Goal: Find specific page/section: Find specific page/section

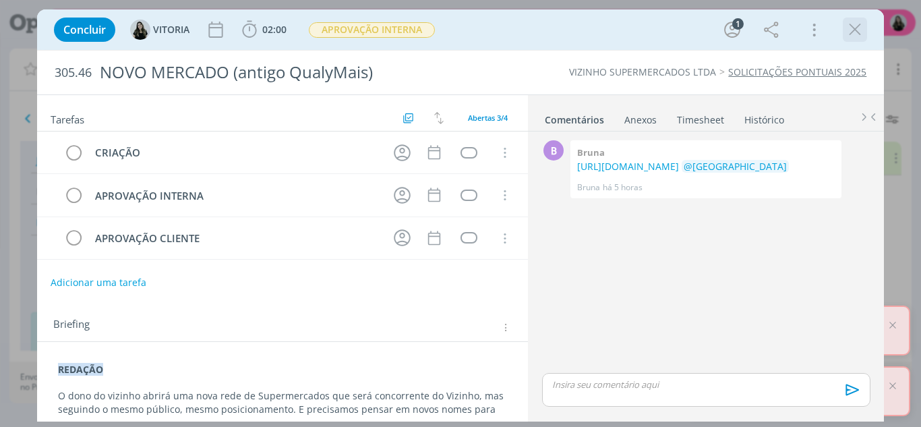
click at [860, 24] on icon "dialog" at bounding box center [855, 30] width 20 height 20
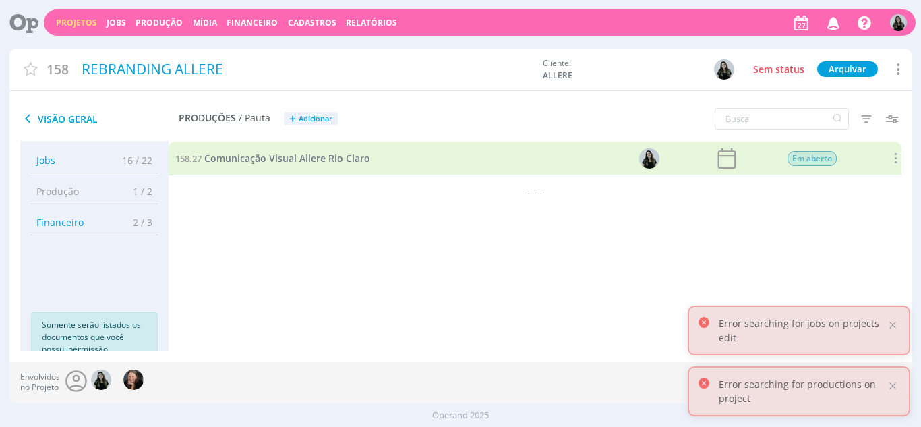
click at [836, 25] on icon "button" at bounding box center [834, 22] width 24 height 23
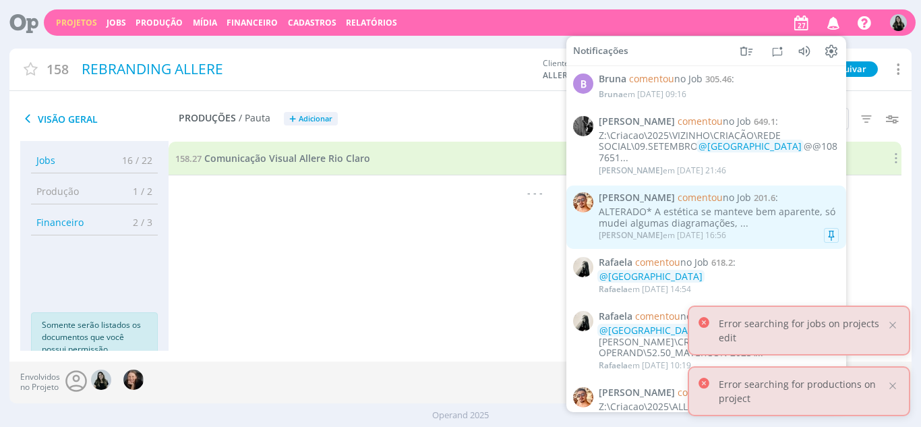
click at [683, 231] on div "[PERSON_NAME] em [DATE] 16:56" at bounding box center [662, 235] width 127 height 9
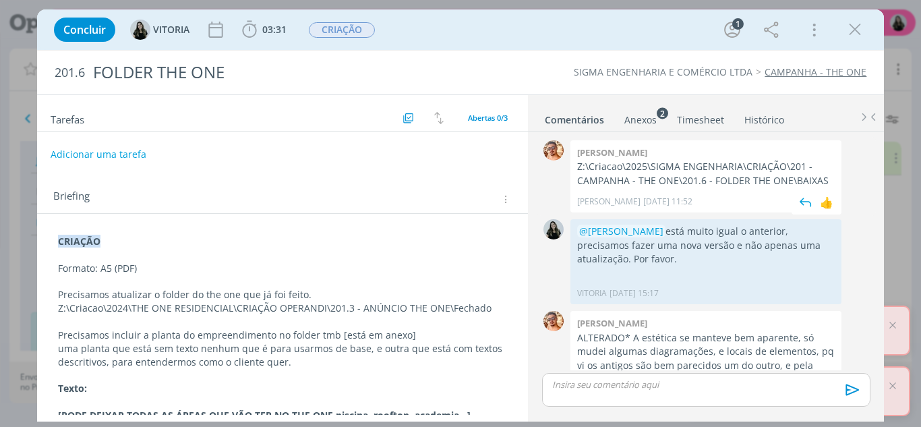
click at [629, 176] on p "Z:\Criacao\2025\SIGMA ENGENHARIA\CRIAÇÃO\201 - CAMPANHA - THE ONE\201.6 - FOLDE…" at bounding box center [706, 174] width 258 height 28
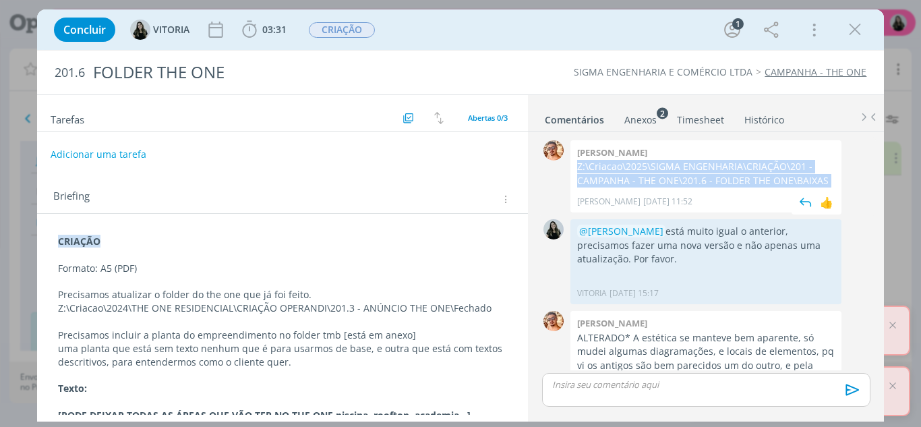
click at [629, 176] on p "Z:\Criacao\2025\SIGMA ENGENHARIA\CRIAÇÃO\201 - CAMPANHA - THE ONE\201.6 - FOLDE…" at bounding box center [706, 174] width 258 height 28
copy p "Z:\Criacao\2025\SIGMA ENGENHARIA\CRIAÇÃO\201 - CAMPANHA - THE ONE\201.6 - FOLDE…"
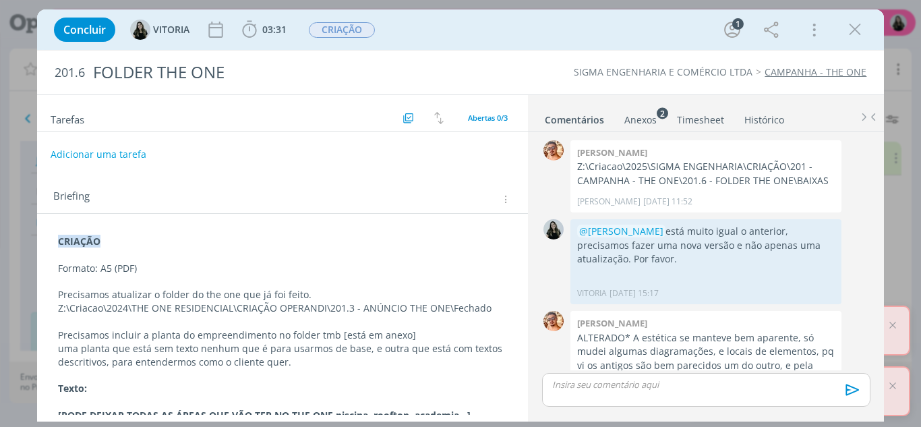
click at [26, 155] on div "Concluir [GEOGRAPHIC_DATA] 03:31 Iniciar Apontar Data * [DATE] Horas * 00:00 Ta…" at bounding box center [460, 213] width 921 height 427
click at [633, 178] on p "Z:\Criacao\2025\SIGMA ENGENHARIA\CRIAÇÃO\201 - CAMPANHA - THE ONE\201.6 - FOLDE…" at bounding box center [706, 174] width 258 height 28
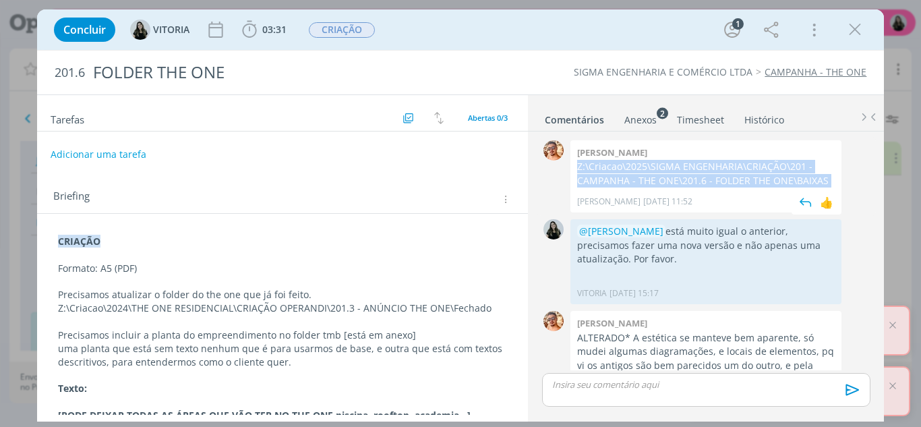
click at [633, 178] on p "Z:\Criacao\2025\SIGMA ENGENHARIA\CRIAÇÃO\201 - CAMPANHA - THE ONE\201.6 - FOLDE…" at bounding box center [706, 174] width 258 height 28
copy p "Z:\Criacao\2025\SIGMA ENGENHARIA\CRIAÇÃO\201 - CAMPANHA - THE ONE\201.6 - FOLDE…"
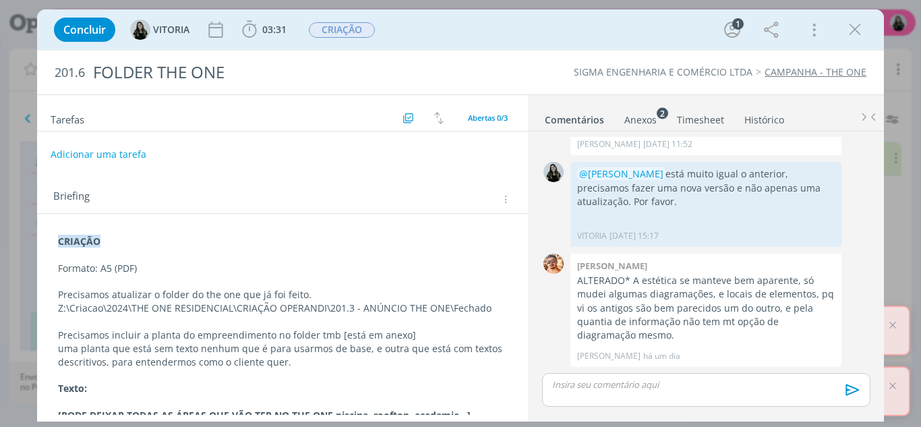
click at [225, 306] on p "Z:\Criacao\2024\THE ONE RESIDENCIAL\CRIAÇÃO OPERANDI\201.3 - ANÚNCIO THE ONE\Fe…" at bounding box center [283, 307] width 450 height 13
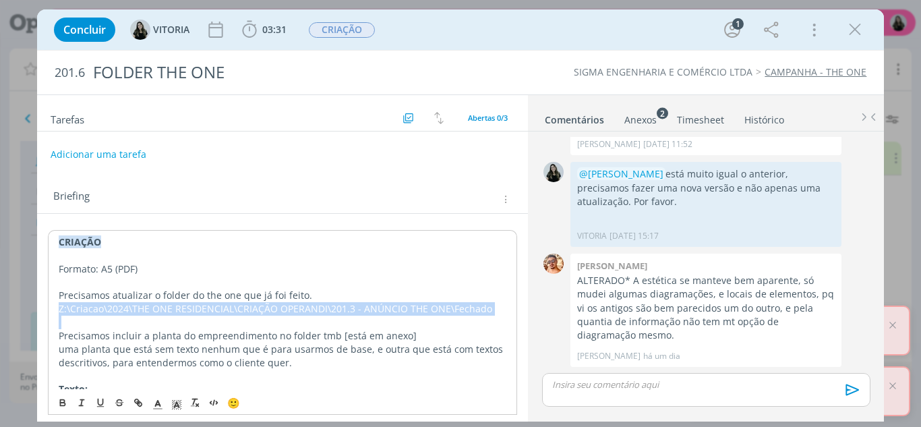
click at [225, 306] on p "Z:\Criacao\2024\THE ONE RESIDENCIAL\CRIAÇÃO OPERANDI\201.3 - ANÚNCIO THE ONE\Fe…" at bounding box center [283, 308] width 448 height 13
copy p "Z:\Criacao\2024\THE ONE RESIDENCIAL\CRIAÇÃO OPERANDI\201.3 - ANÚNCIO THE ONE\Fe…"
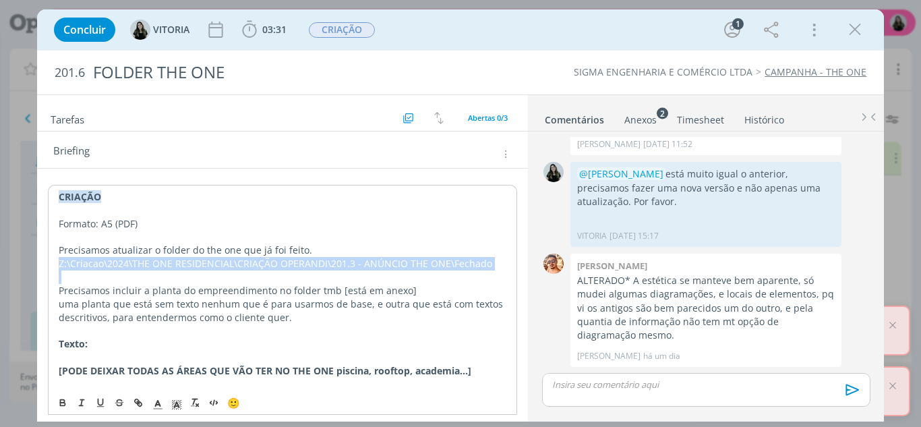
scroll to position [67, 0]
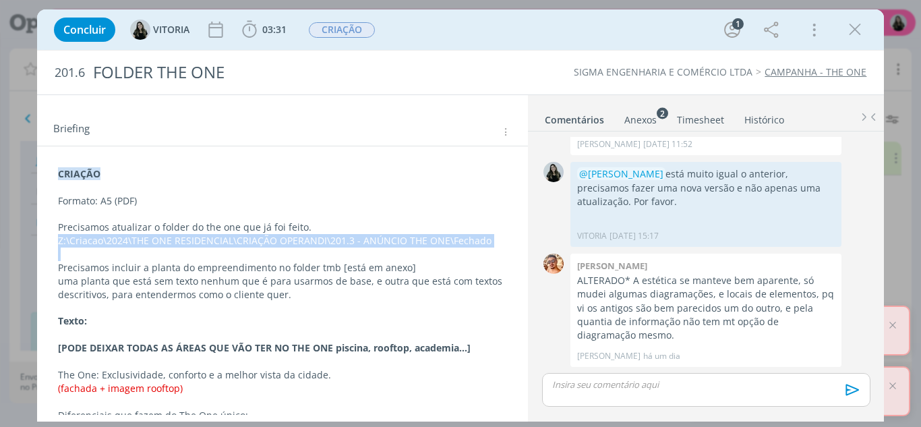
drag, startPoint x: 176, startPoint y: 243, endPoint x: 174, endPoint y: 227, distance: 16.3
click at [176, 243] on p "Z:\Criacao\2024\THE ONE RESIDENCIAL\CRIAÇÃO OPERANDI\201.3 - ANÚNCIO THE ONE\Fe…" at bounding box center [283, 240] width 450 height 13
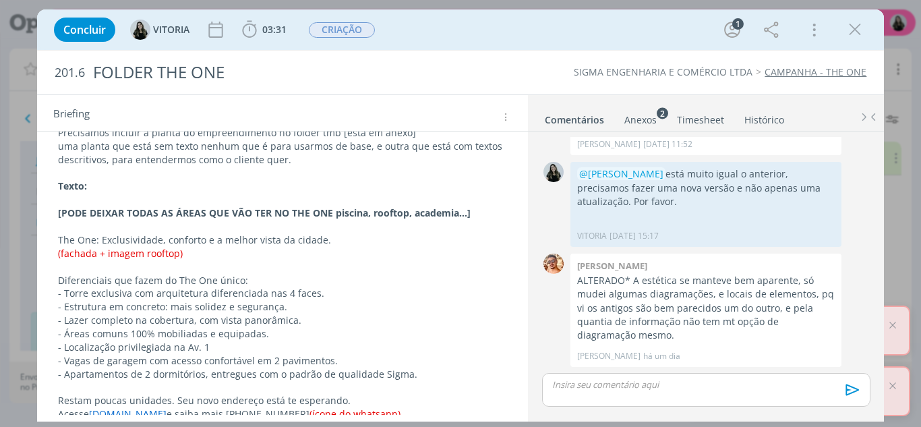
scroll to position [285, 0]
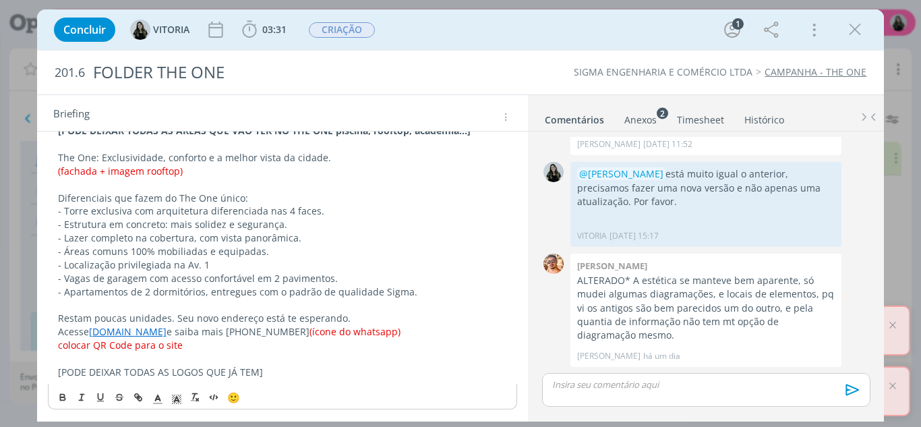
drag, startPoint x: 210, startPoint y: 109, endPoint x: 167, endPoint y: 3, distance: 114.1
click at [210, 109] on div "Briefing Briefings Predefinidos Versões do Briefing Ver Briefing do Projeto" at bounding box center [284, 118] width 463 height 18
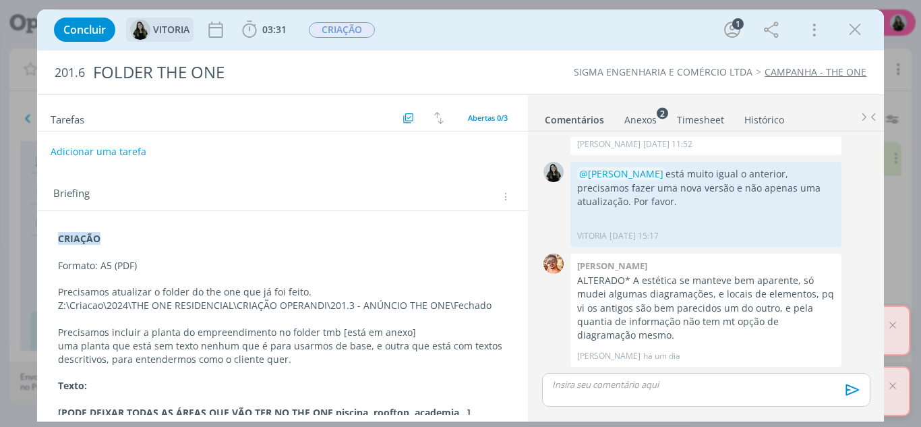
scroll to position [0, 0]
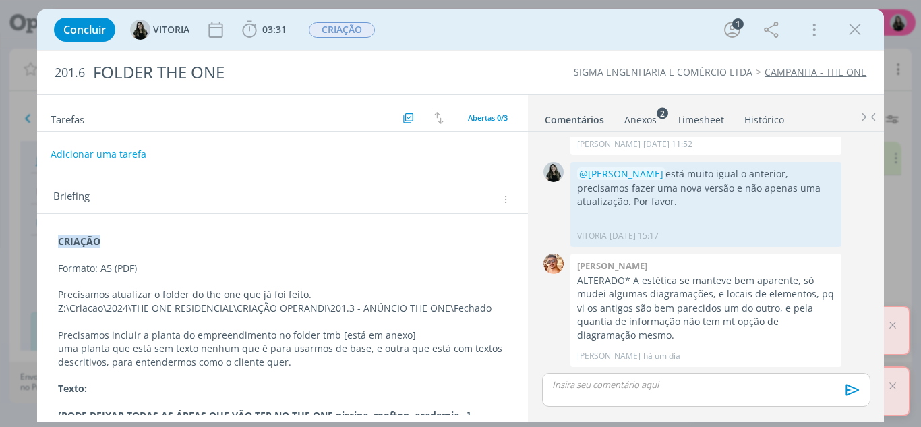
click at [82, 240] on strong "CRIAÇÃO" at bounding box center [79, 241] width 42 height 13
click at [82, 240] on strong "CRIAÇÃO" at bounding box center [80, 241] width 42 height 13
copy strong "CRIAÇÃO"
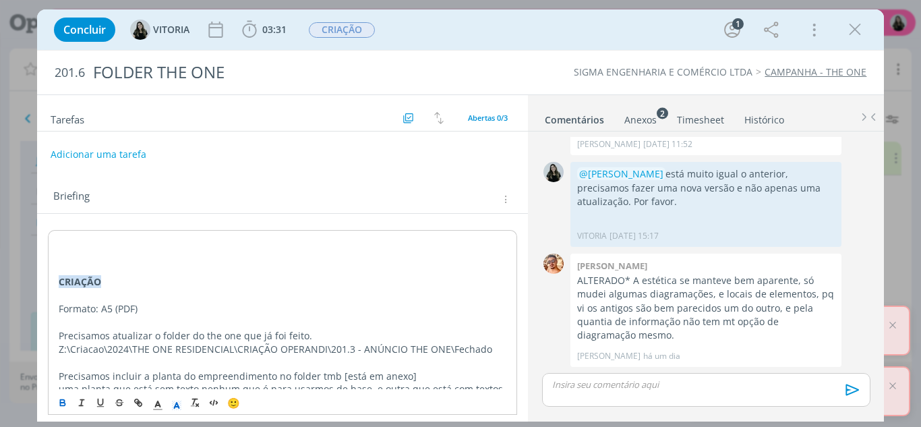
click at [67, 242] on strong "CRIAÇÃO" at bounding box center [80, 241] width 42 height 13
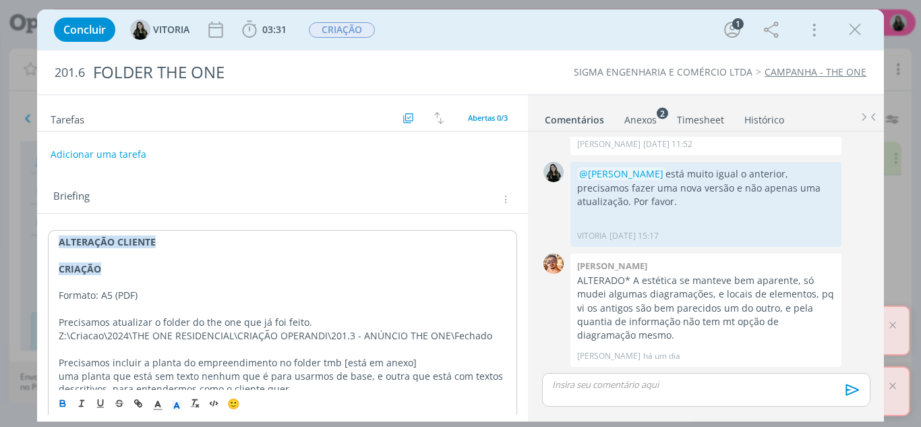
click at [68, 242] on strong "ALTERAÇÃO CLIENTE" at bounding box center [107, 241] width 97 height 13
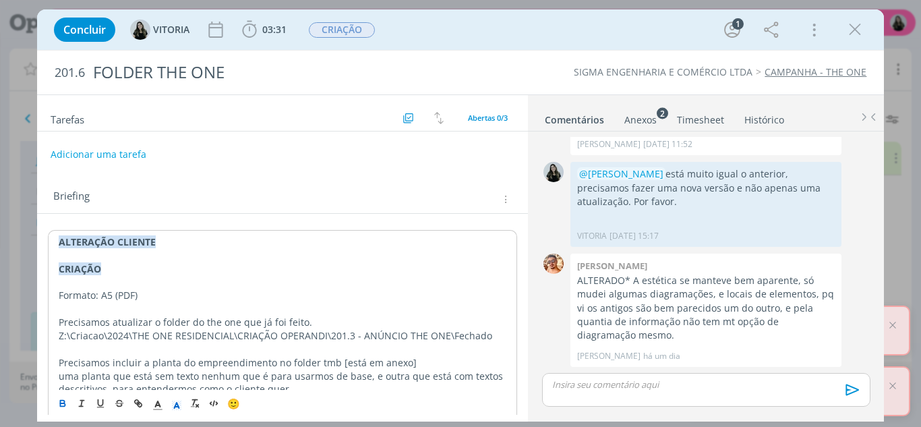
click at [171, 409] on icon "dialog" at bounding box center [177, 405] width 12 height 12
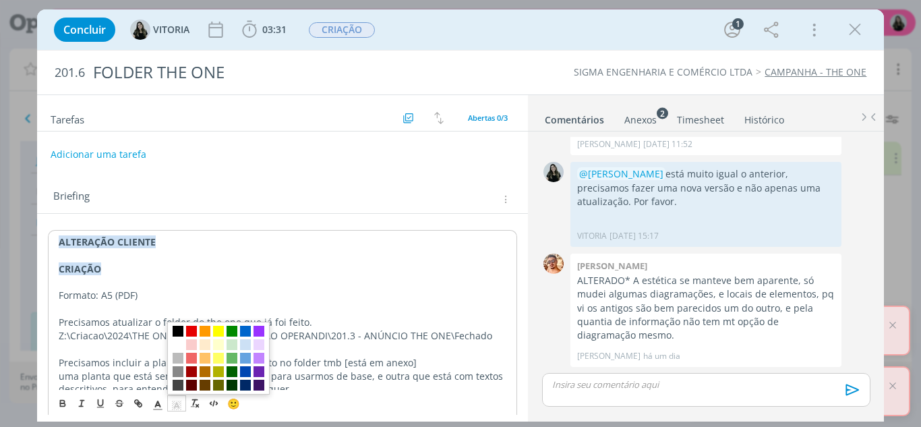
click at [194, 351] on span "dialog" at bounding box center [218, 357] width 103 height 73
click at [193, 349] on span "dialog" at bounding box center [191, 344] width 11 height 11
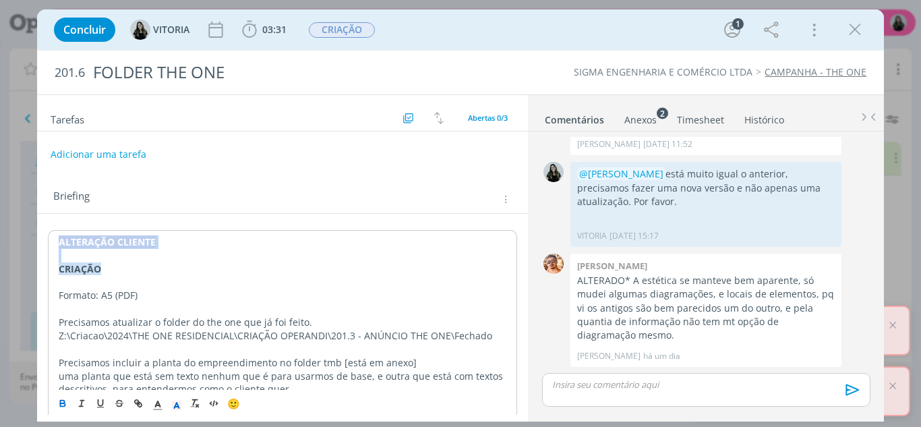
click at [182, 250] on p "dialog" at bounding box center [283, 255] width 448 height 13
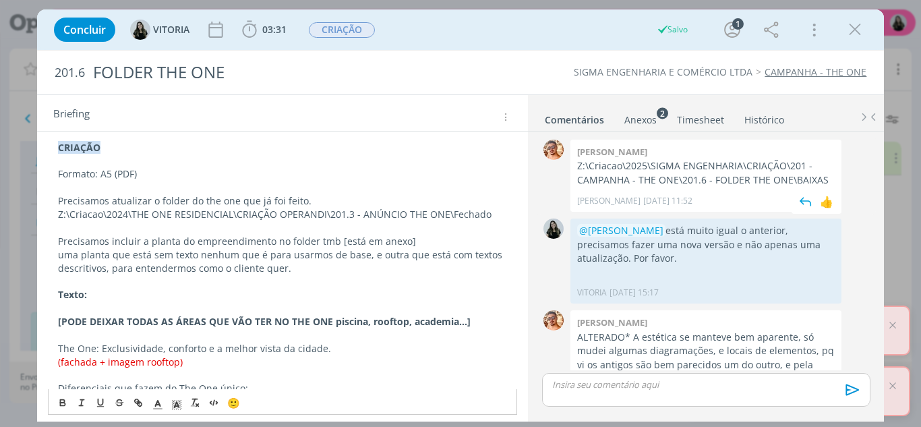
scroll to position [214, 0]
click at [651, 115] on div "Anexos 2" at bounding box center [640, 119] width 32 height 13
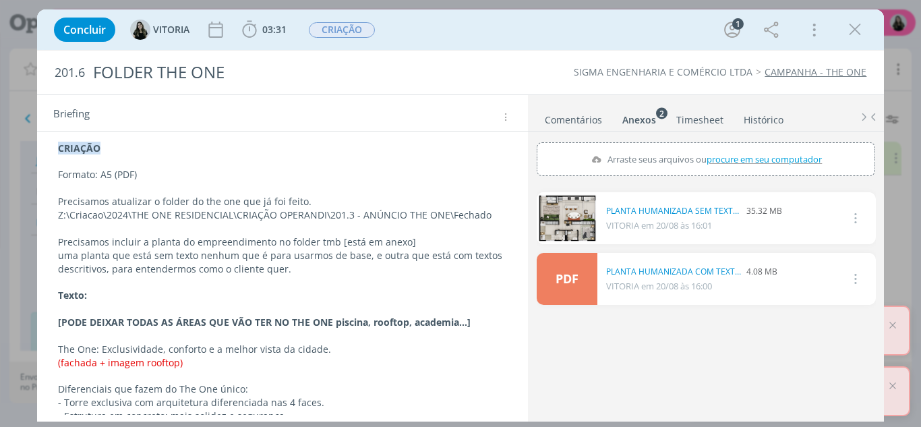
click at [573, 125] on link "Comentários" at bounding box center [573, 117] width 59 height 20
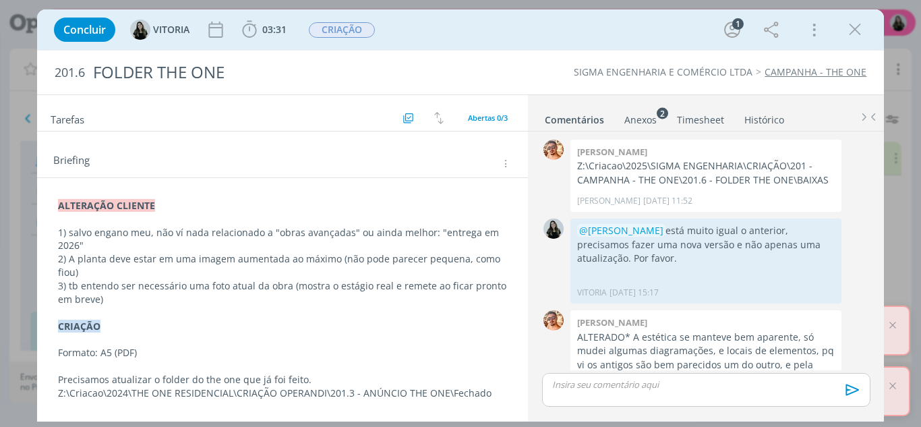
scroll to position [0, 0]
